Goal: Task Accomplishment & Management: Complete application form

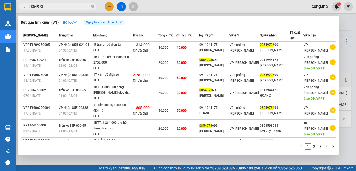
click at [346, 63] on div at bounding box center [178, 85] width 356 height 171
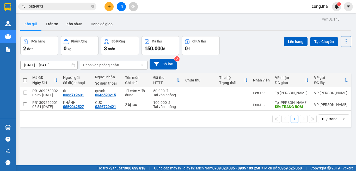
click at [107, 9] on button at bounding box center [109, 6] width 9 height 9
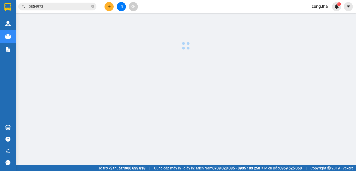
click at [111, 6] on icon "plus" at bounding box center [109, 7] width 4 height 4
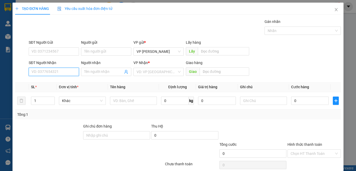
click at [64, 73] on input "SĐT Người Nhận" at bounding box center [54, 72] width 50 height 8
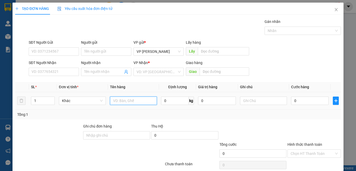
click at [135, 102] on input "text" at bounding box center [133, 101] width 47 height 8
paste input "ú"
type input "1"
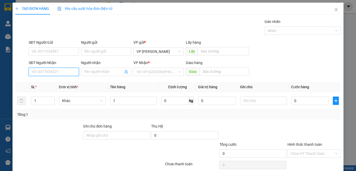
click at [68, 73] on input "SĐT Người Nhận" at bounding box center [54, 72] width 50 height 8
type input "1"
type input "0382342343"
click at [63, 82] on div "0382342343 - Việt" at bounding box center [53, 83] width 43 height 6
type input "Việt"
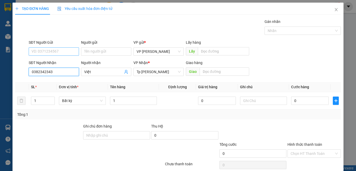
type input "0382342343"
click at [70, 50] on input "SĐT Người Gửi" at bounding box center [54, 51] width 50 height 8
click at [66, 69] on div "0917445885 - Cô nga" at bounding box center [53, 71] width 43 height 6
type input "0917445885"
type input "Cô nga"
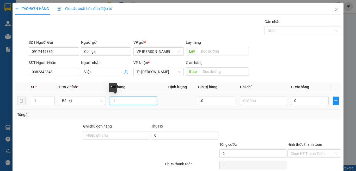
click at [123, 102] on input "1" at bounding box center [133, 101] width 47 height 8
paste input "ói"
paste input "ă"
paste input "ắ"
paste input "đ"
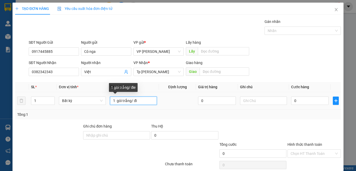
paste input "ê"
paste input "ệ"
paste input "ạo"
paste input "ã"
paste input "ạ"
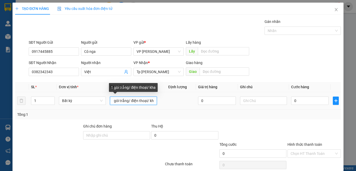
paste input "á"
paste input "ư"
paste input "ự"
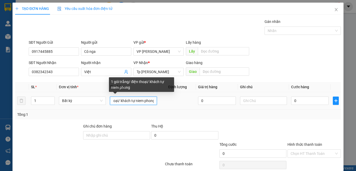
scroll to position [0, 34]
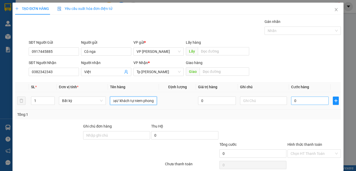
type input "1 gói trắng/ điện thoại/ khách tự niem phong"
click at [303, 103] on input "0" at bounding box center [310, 101] width 38 height 8
type input "3"
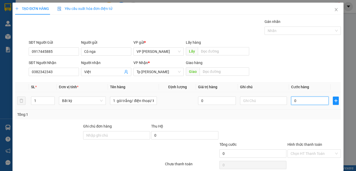
type input "3"
type input "30"
type input "30.000"
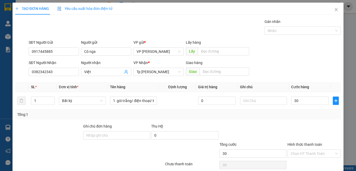
type input "30.000"
click at [313, 154] on input "Hình thức thanh toán" at bounding box center [313, 154] width 44 height 8
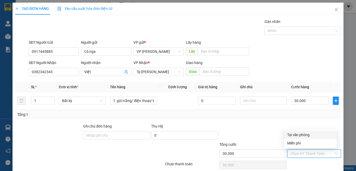
click at [304, 134] on div "Tại văn phòng" at bounding box center [310, 135] width 46 height 6
type input "0"
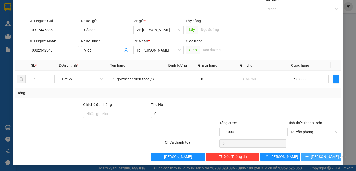
click at [315, 157] on span "[PERSON_NAME] và In" at bounding box center [329, 157] width 37 height 6
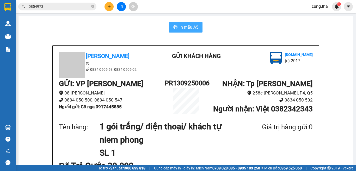
click at [177, 31] on button "In mẫu A5" at bounding box center [185, 27] width 33 height 10
click at [177, 28] on button "In mẫu A5" at bounding box center [185, 27] width 33 height 10
